Goal: Information Seeking & Learning: Learn about a topic

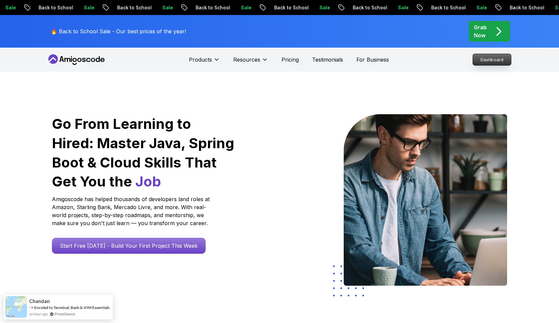
click at [481, 60] on p "Dashboard" at bounding box center [492, 59] width 38 height 11
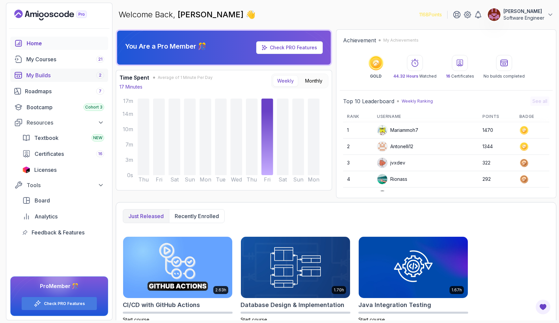
click at [84, 78] on div "My Builds 2" at bounding box center [65, 75] width 78 height 8
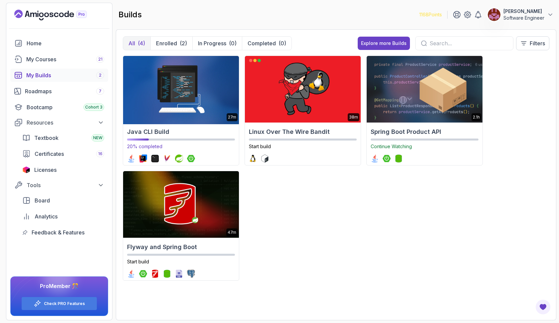
click at [186, 74] on img at bounding box center [180, 89] width 121 height 70
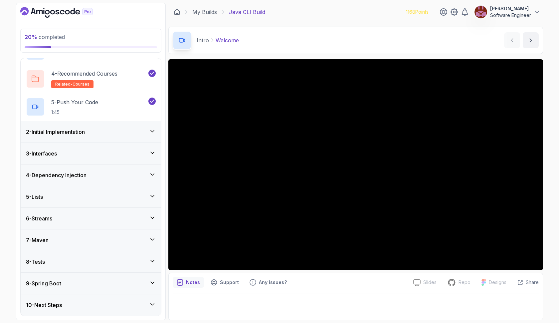
scroll to position [98, 0]
click at [94, 149] on div "3 - Interfaces" at bounding box center [91, 153] width 140 height 21
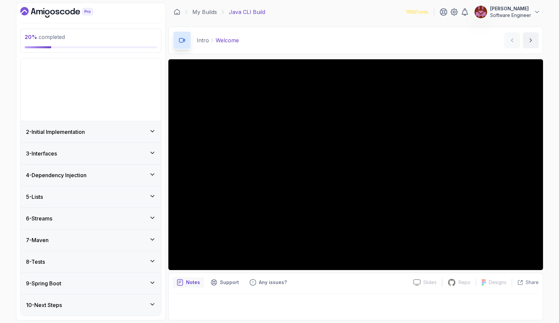
scroll to position [0, 0]
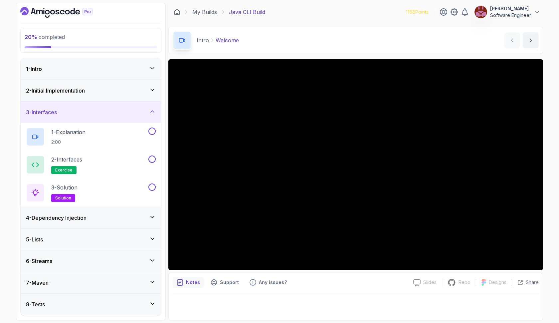
click at [121, 92] on div "2 - Initial Implementation" at bounding box center [91, 90] width 130 height 8
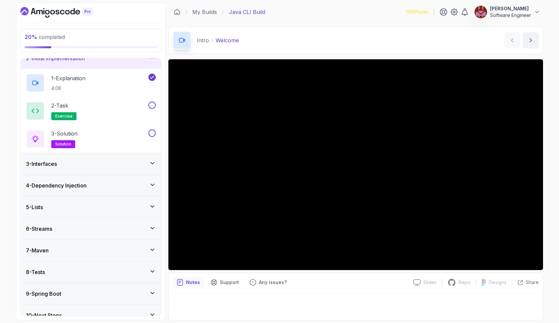
scroll to position [41, 0]
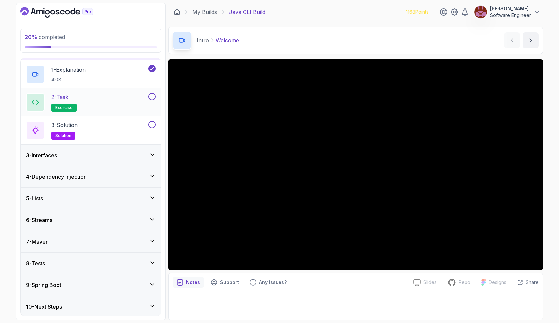
click at [106, 96] on div "2 - Task exercise" at bounding box center [86, 102] width 121 height 19
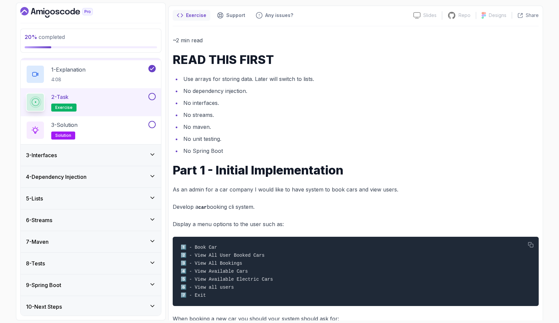
scroll to position [54, 0]
